Goal: Task Accomplishment & Management: Use online tool/utility

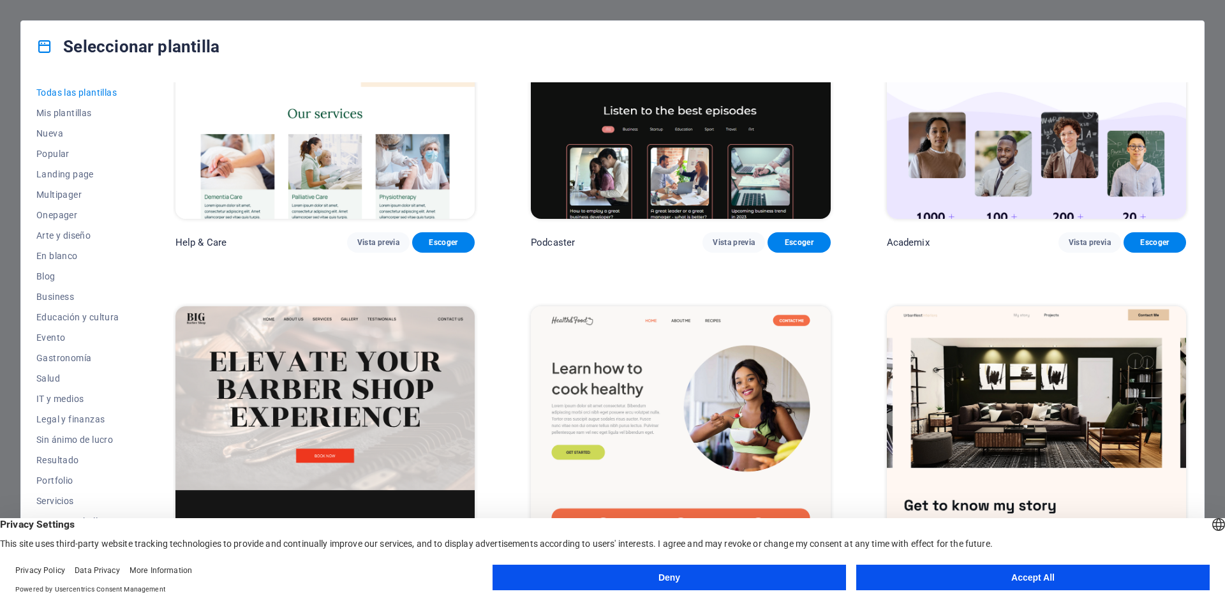
scroll to position [1722, 0]
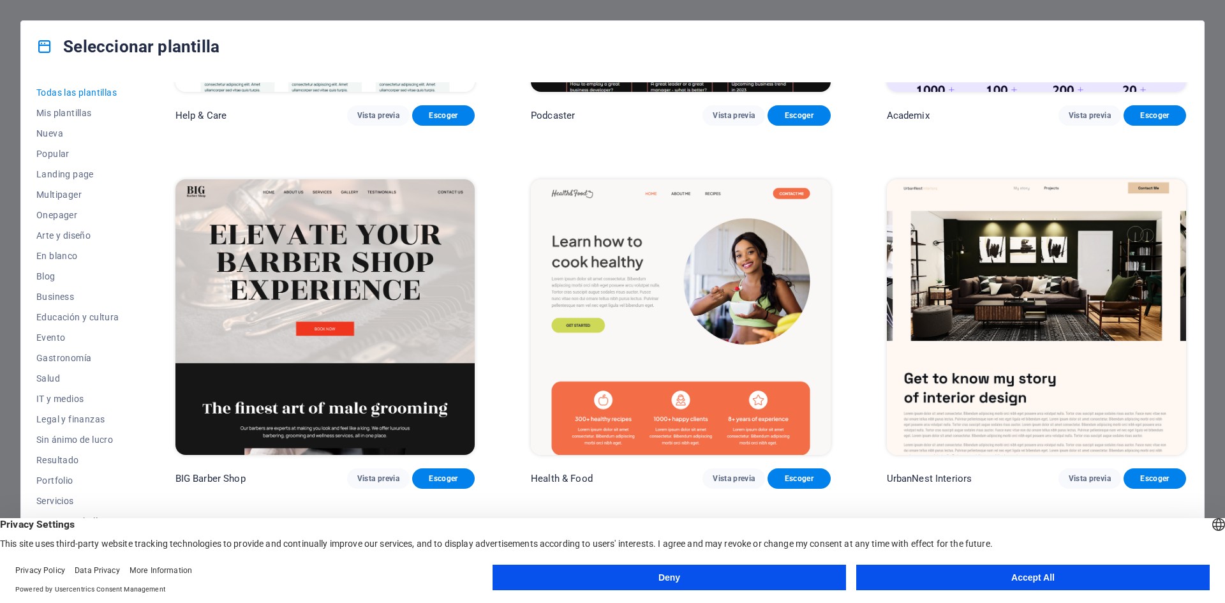
click at [1050, 583] on button "Accept All" at bounding box center [1032, 577] width 353 height 26
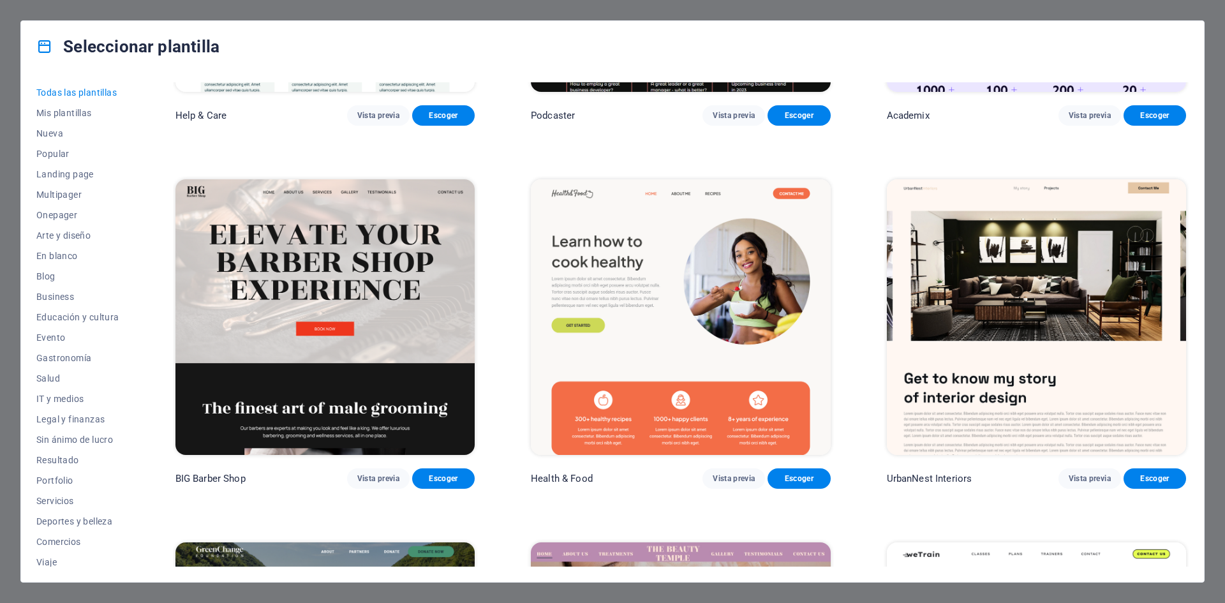
drag, startPoint x: 1212, startPoint y: 203, endPoint x: 834, endPoint y: 22, distance: 419.1
click at [1210, 203] on div "Seleccionar plantilla Todas las plantillas Mis plantillas Nueva Popular Landing…" at bounding box center [612, 301] width 1225 height 603
click at [47, 128] on span "Nueva" at bounding box center [77, 133] width 83 height 10
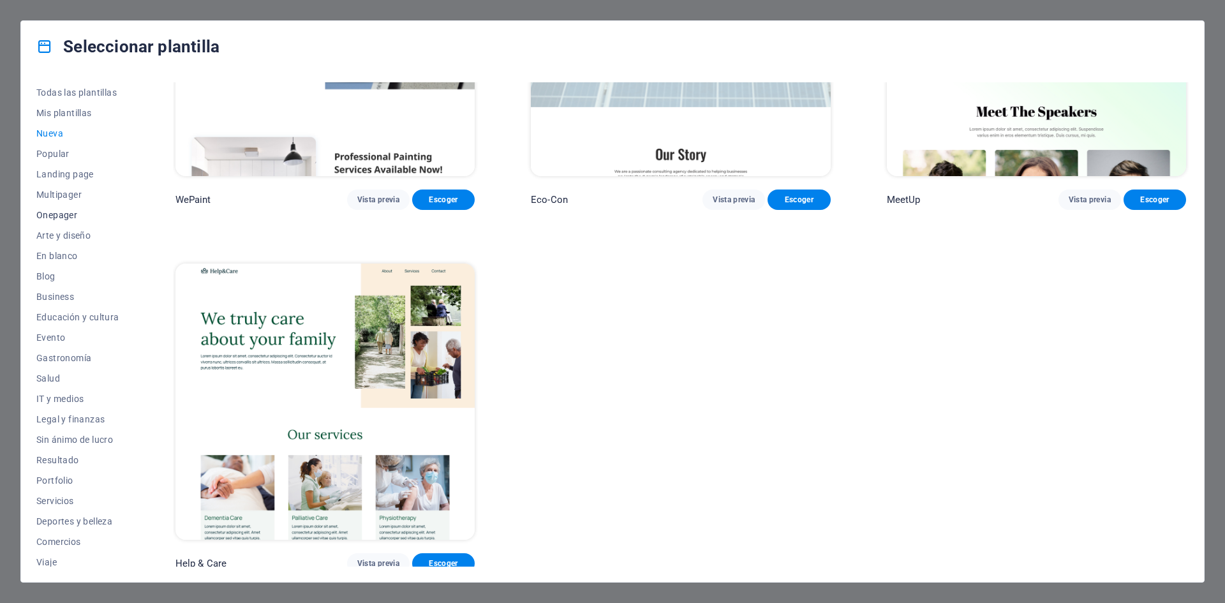
click at [55, 214] on span "Onepager" at bounding box center [77, 215] width 83 height 10
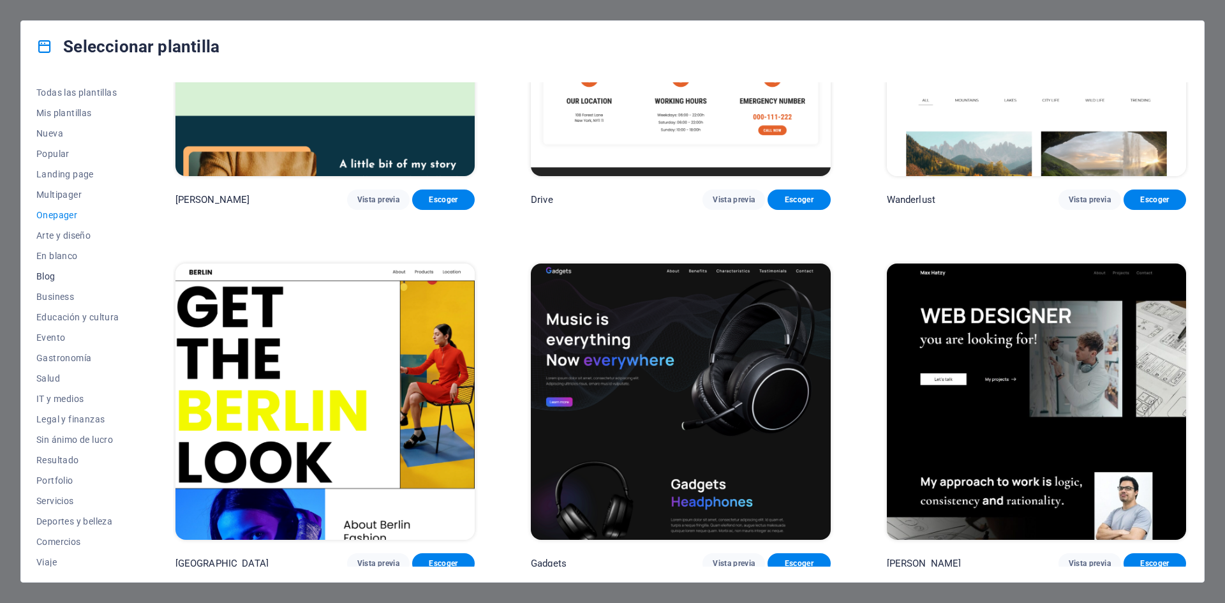
scroll to position [189, 0]
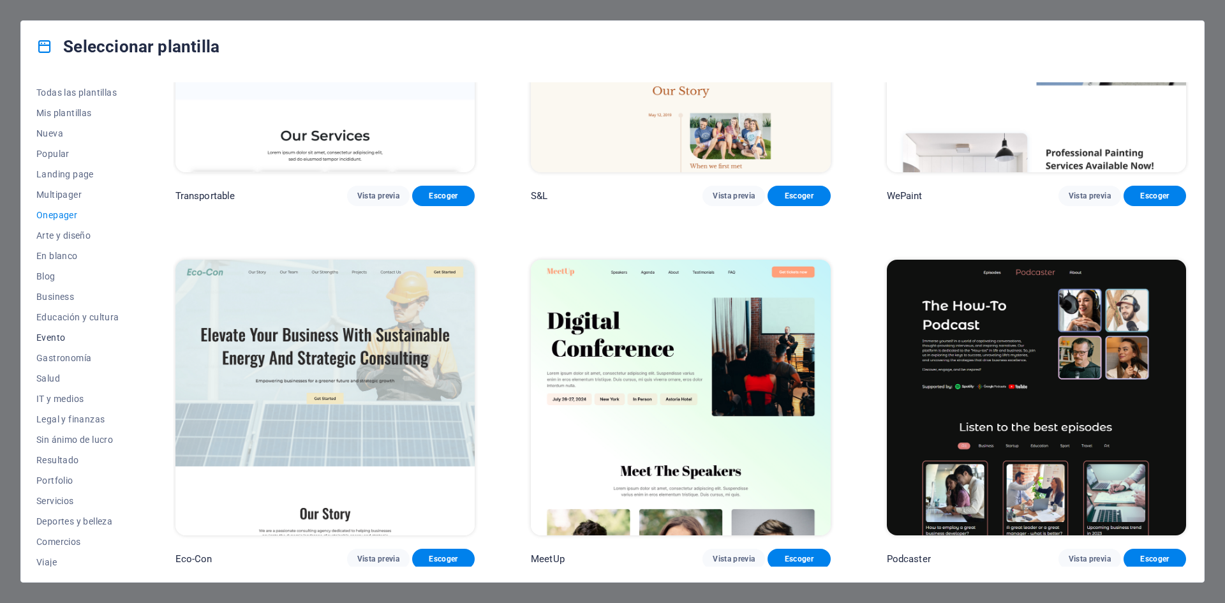
click at [70, 334] on span "Evento" at bounding box center [77, 337] width 83 height 10
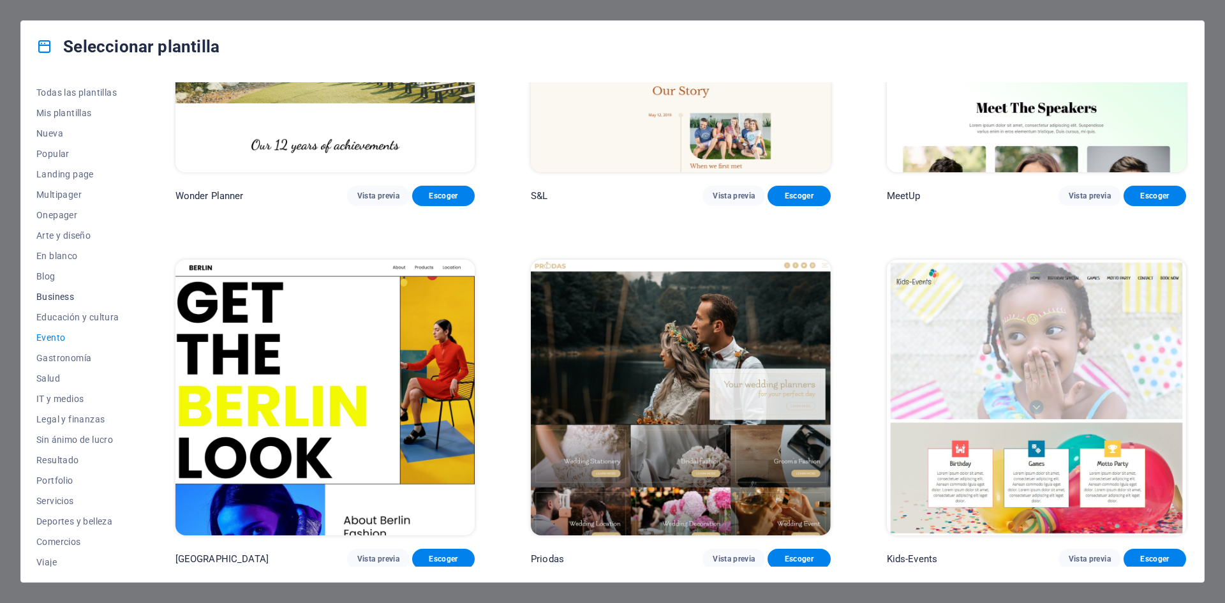
click at [68, 298] on span "Business" at bounding box center [77, 296] width 83 height 10
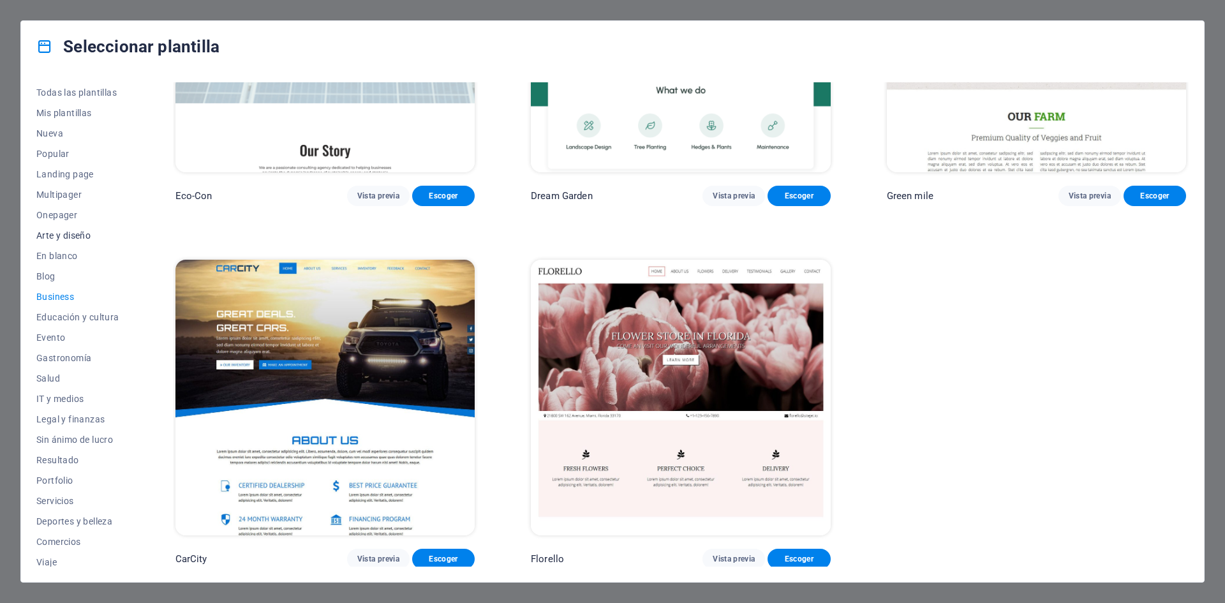
click at [68, 232] on span "Arte y diseño" at bounding box center [77, 235] width 83 height 10
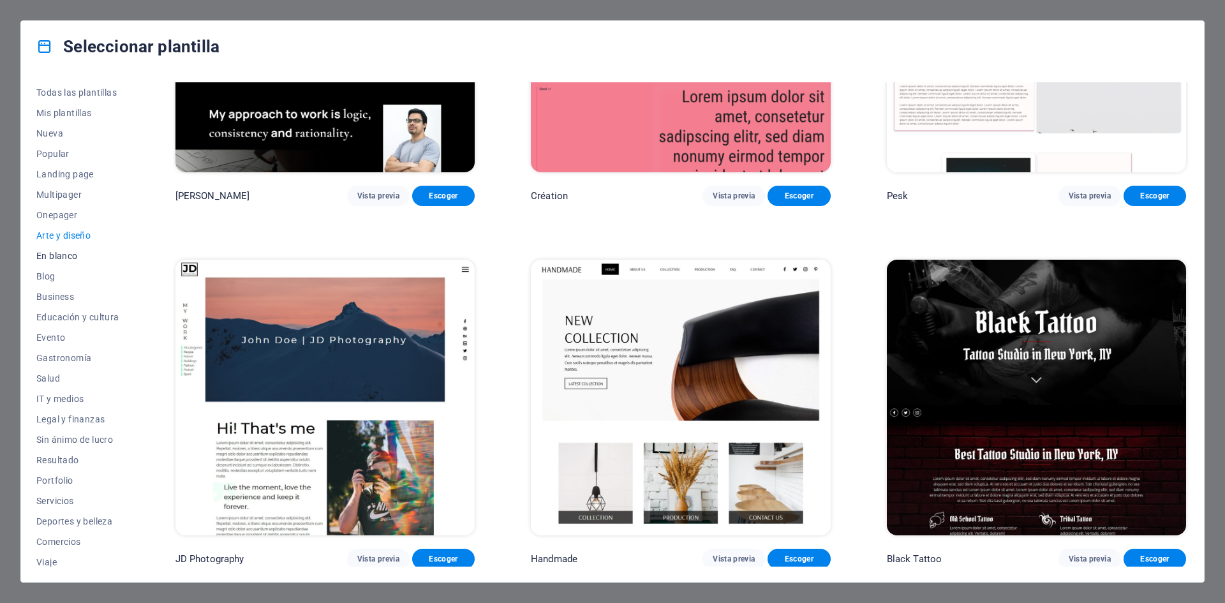
click at [70, 260] on span "En blanco" at bounding box center [77, 256] width 83 height 10
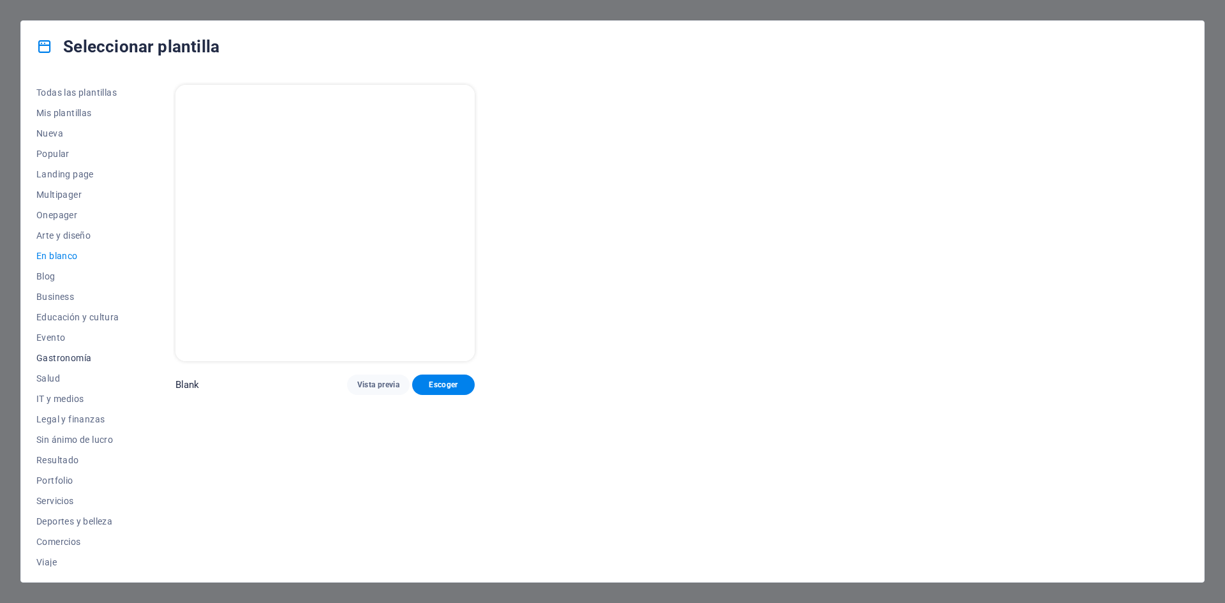
click at [77, 358] on span "Gastronomía" at bounding box center [77, 358] width 83 height 10
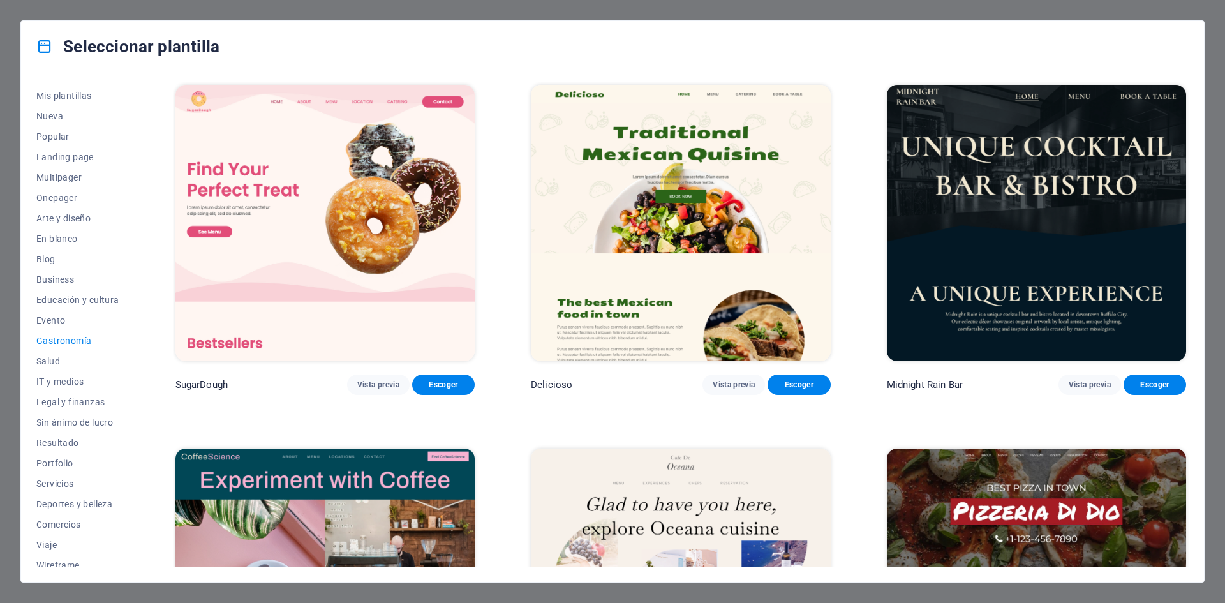
scroll to position [26, 0]
click at [101, 408] on button "Sin ánimo de lucro" at bounding box center [77, 413] width 83 height 20
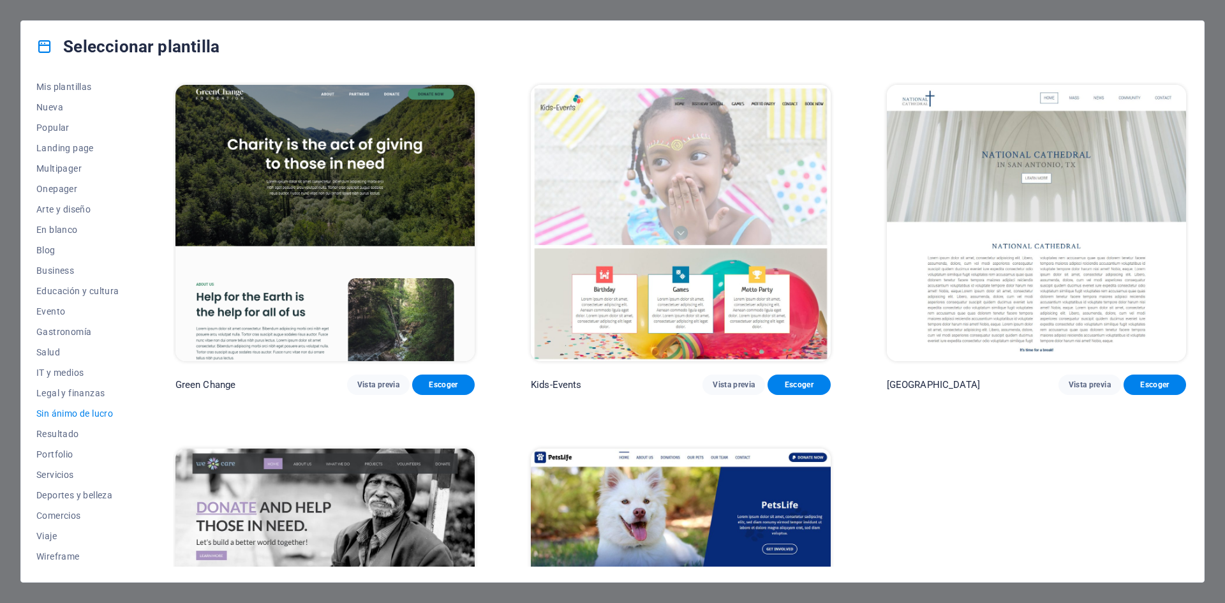
click at [310, 505] on img at bounding box center [324, 586] width 299 height 276
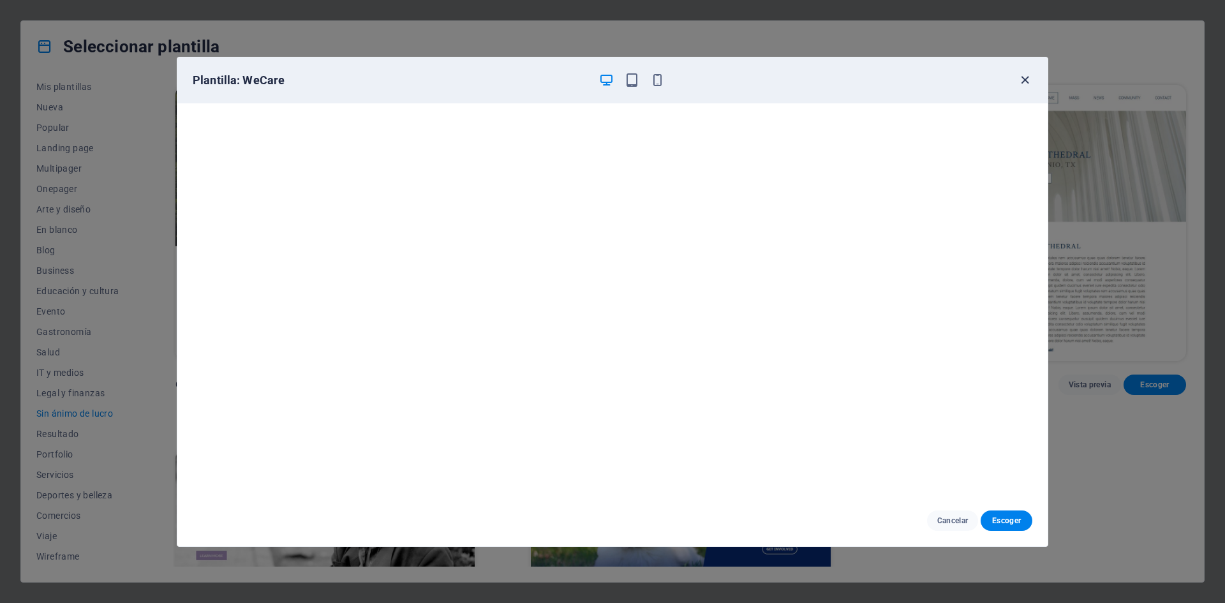
click at [1021, 77] on icon "button" at bounding box center [1024, 80] width 15 height 15
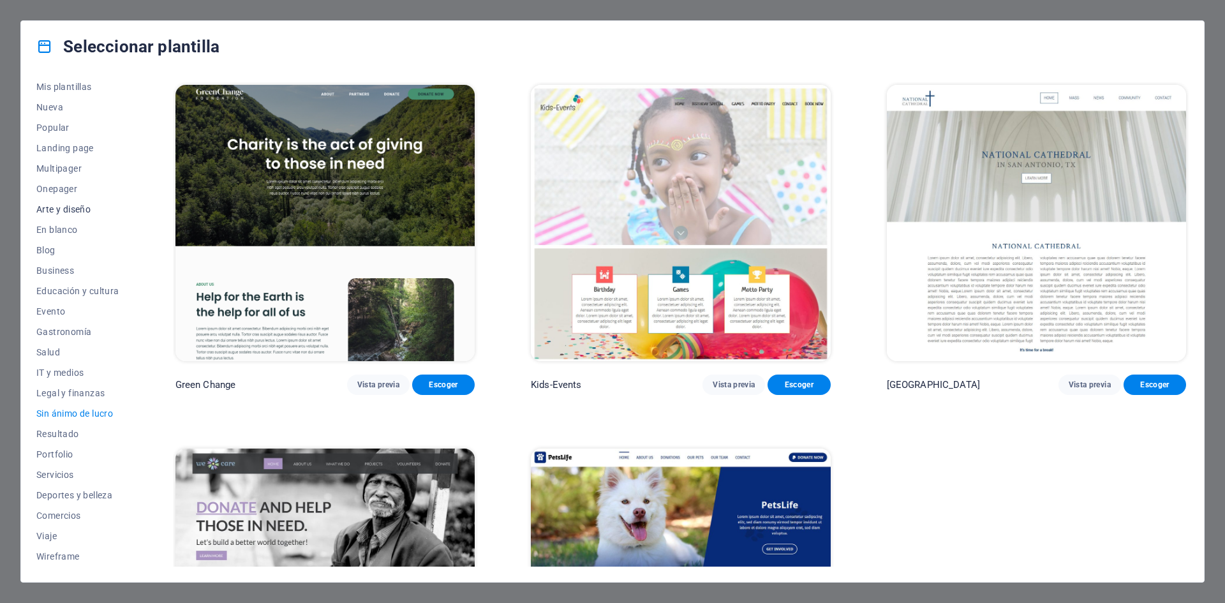
click at [75, 207] on span "Arte y diseño" at bounding box center [77, 209] width 83 height 10
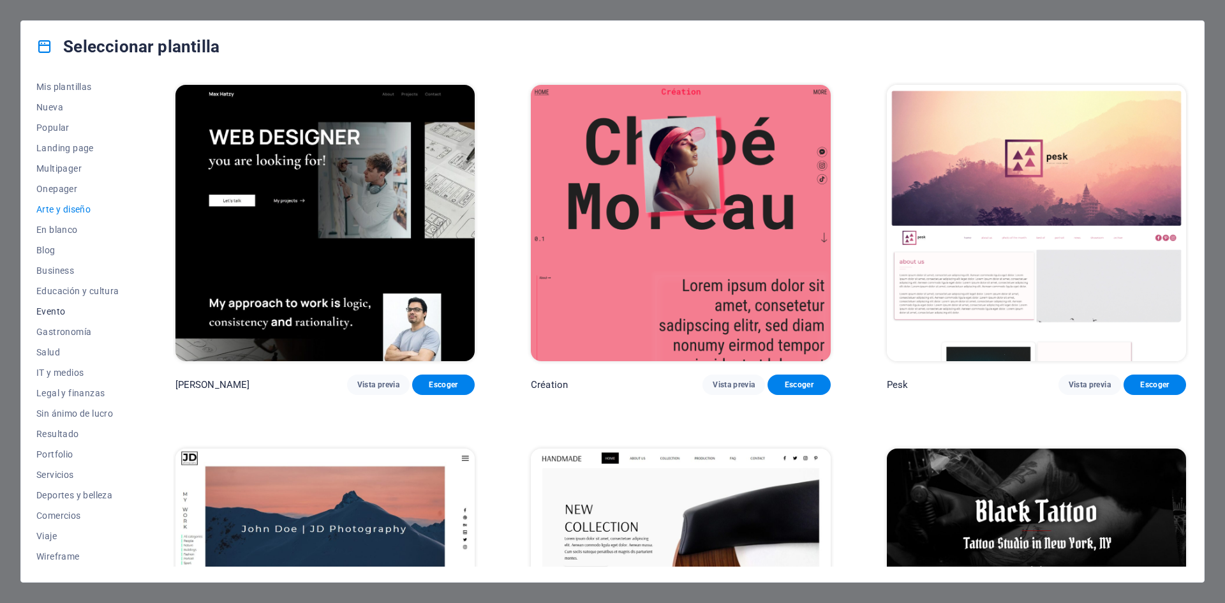
click at [58, 308] on span "Evento" at bounding box center [77, 311] width 83 height 10
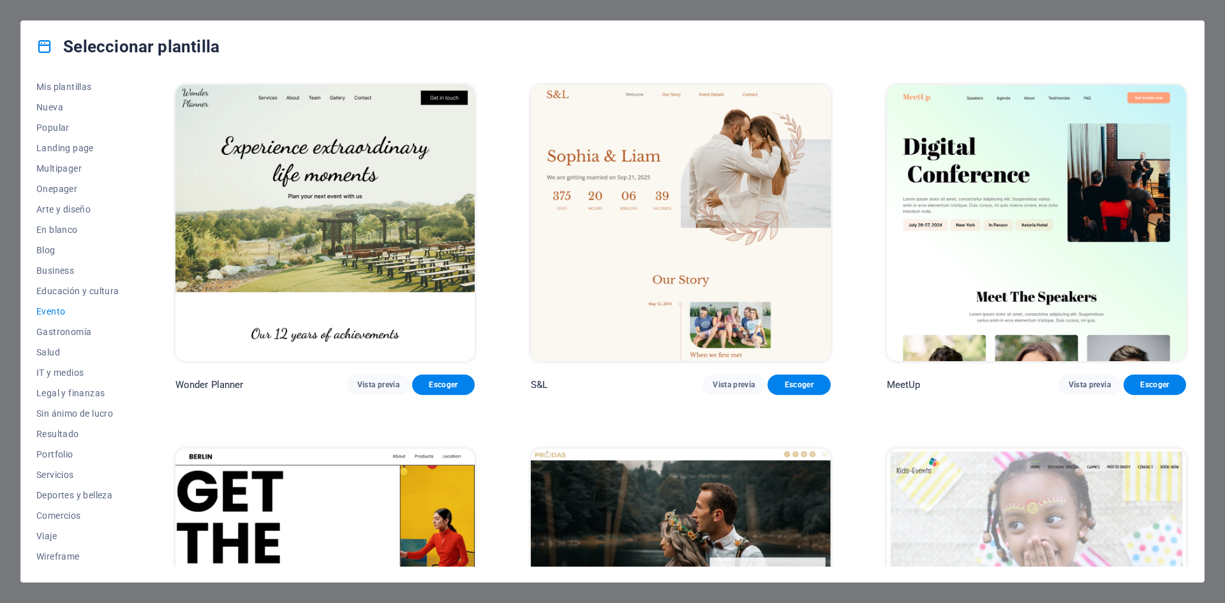
scroll to position [255, 0]
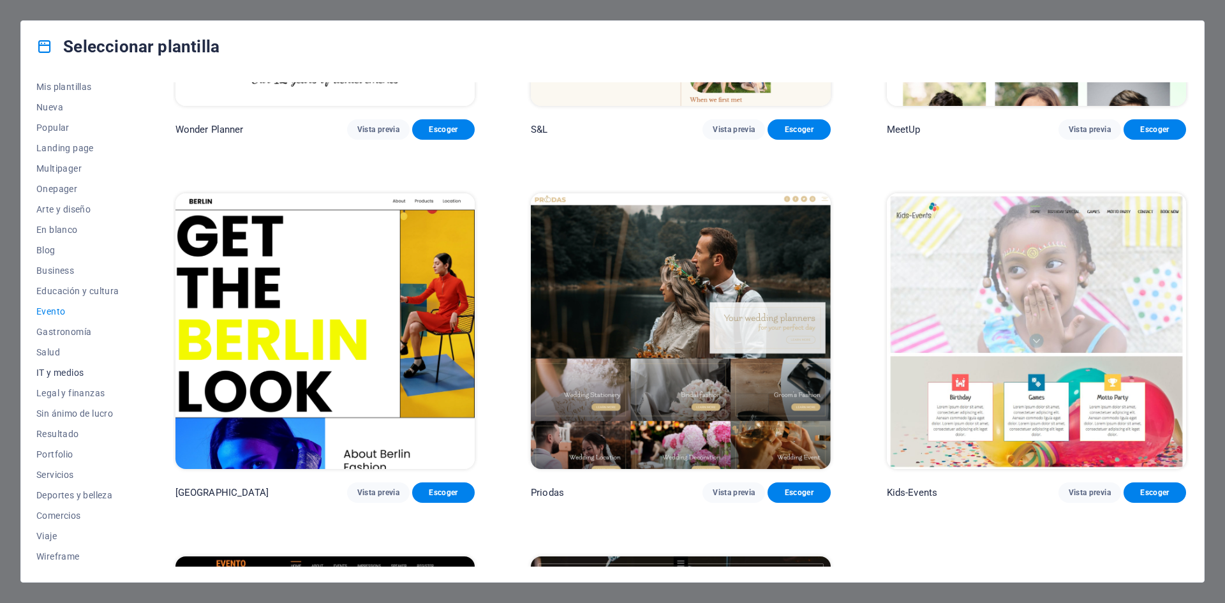
click at [68, 371] on span "IT y medios" at bounding box center [77, 372] width 83 height 10
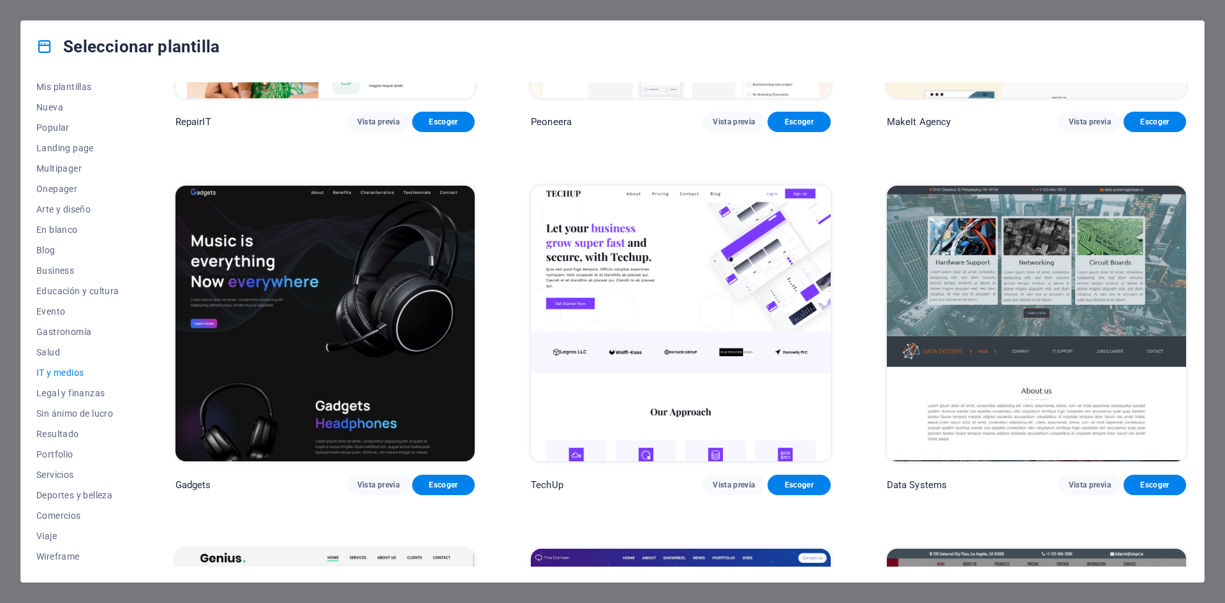
scroll to position [319, 0]
